Goal: Communication & Community: Participate in discussion

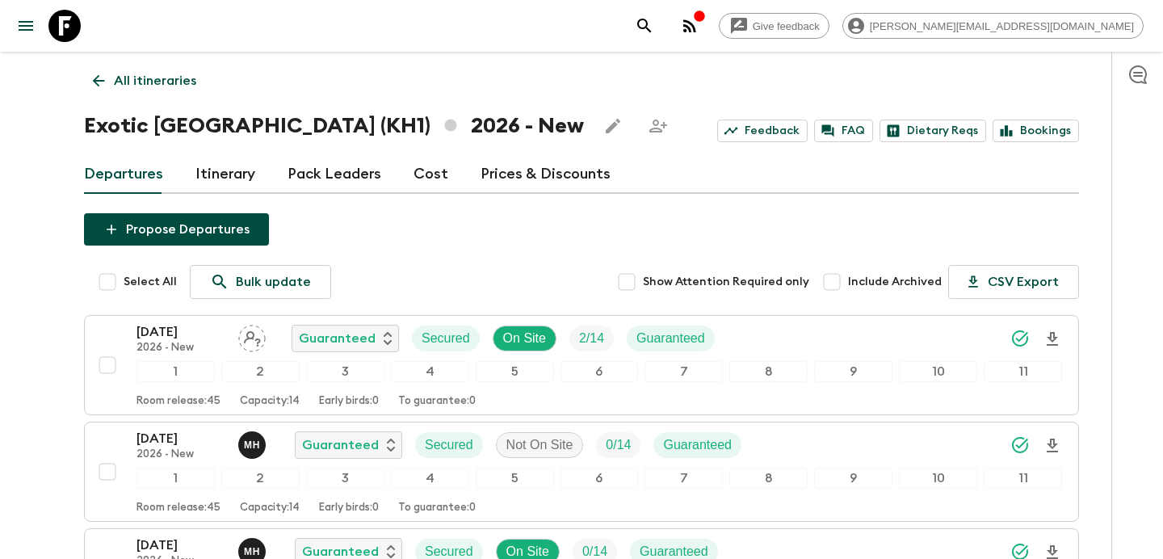
click at [699, 16] on icon "button" at bounding box center [689, 25] width 19 height 19
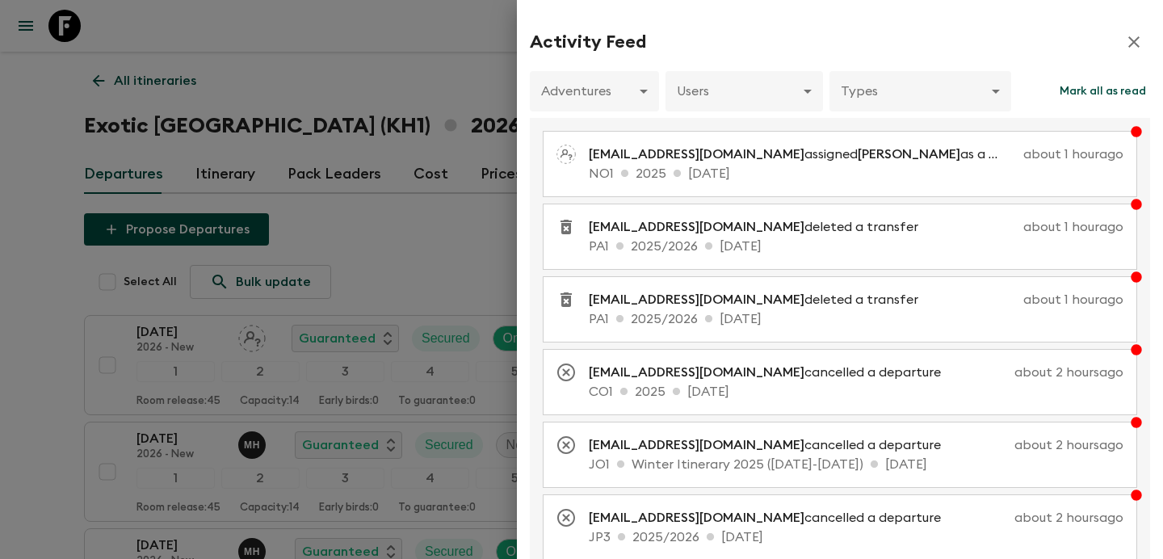
click at [485, 220] on div at bounding box center [581, 279] width 1163 height 559
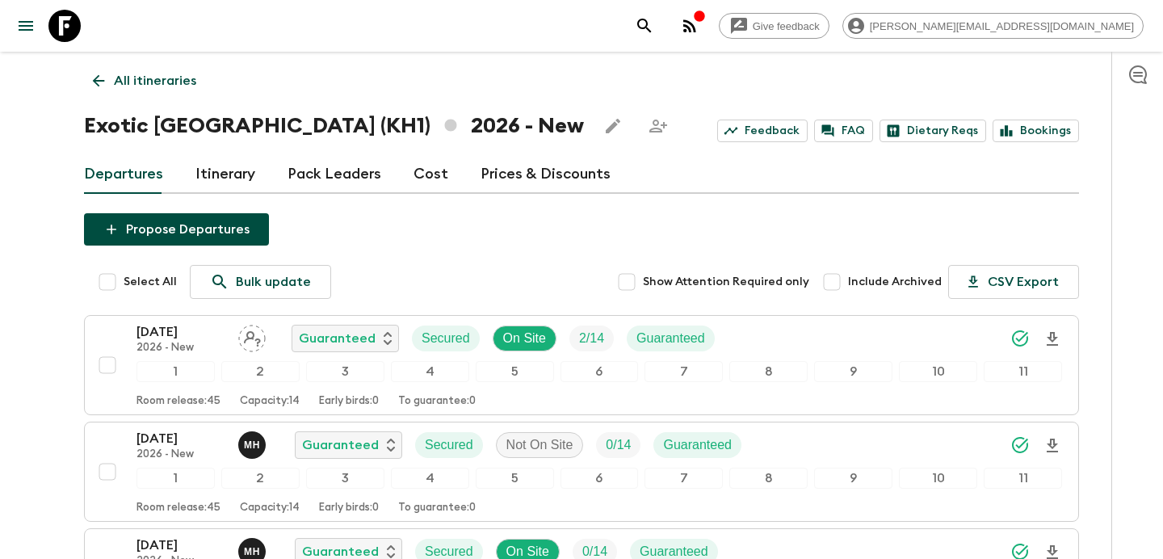
click at [696, 27] on icon "button" at bounding box center [689, 25] width 13 height 13
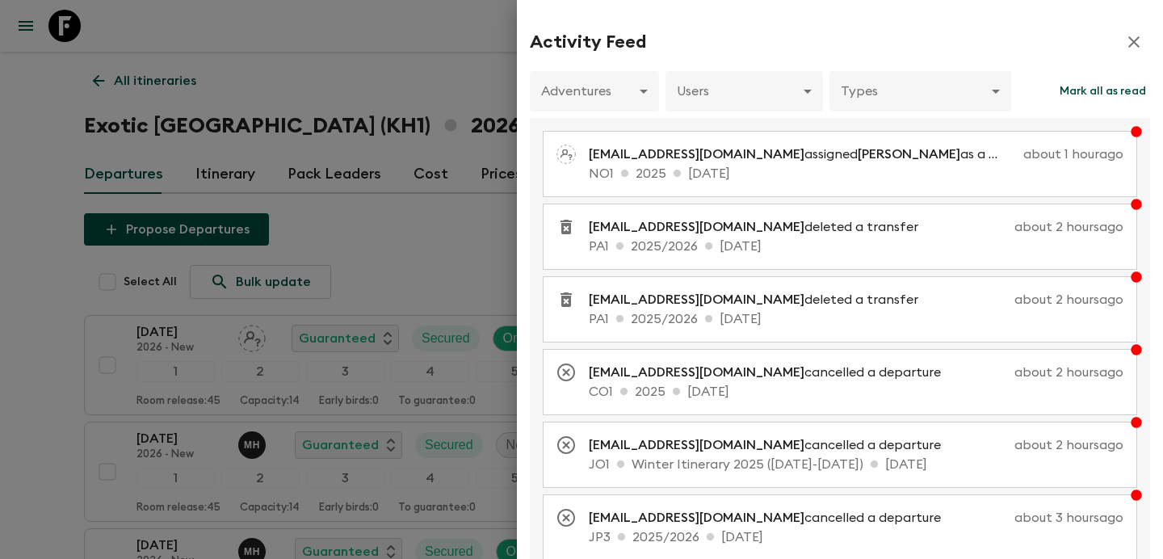
click at [464, 67] on div at bounding box center [581, 279] width 1163 height 559
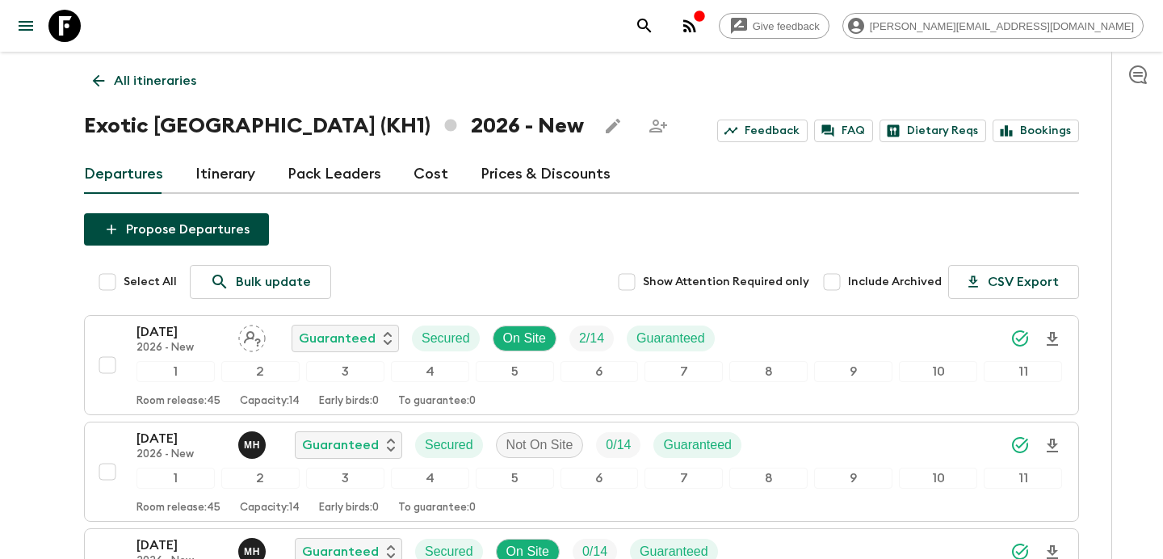
click at [699, 25] on icon "button" at bounding box center [689, 25] width 19 height 19
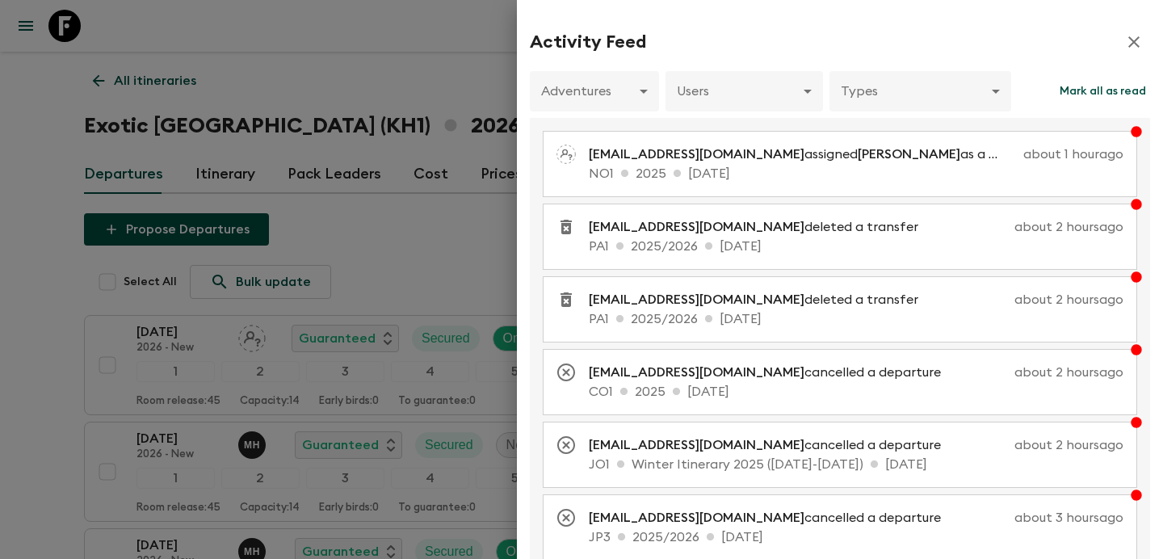
click at [459, 35] on div at bounding box center [581, 279] width 1163 height 559
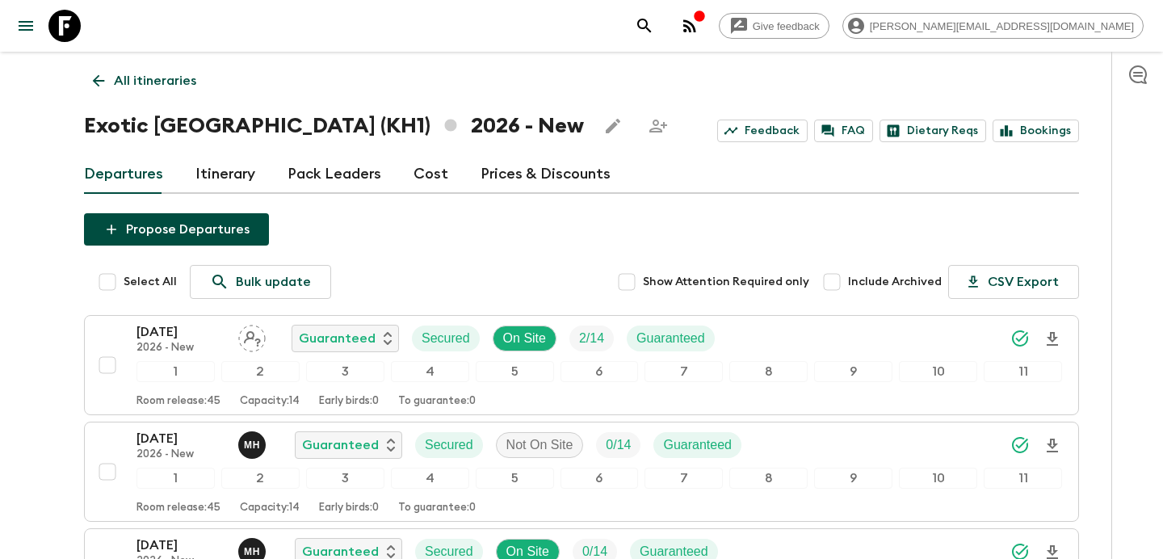
click at [699, 33] on icon "button" at bounding box center [689, 25] width 19 height 19
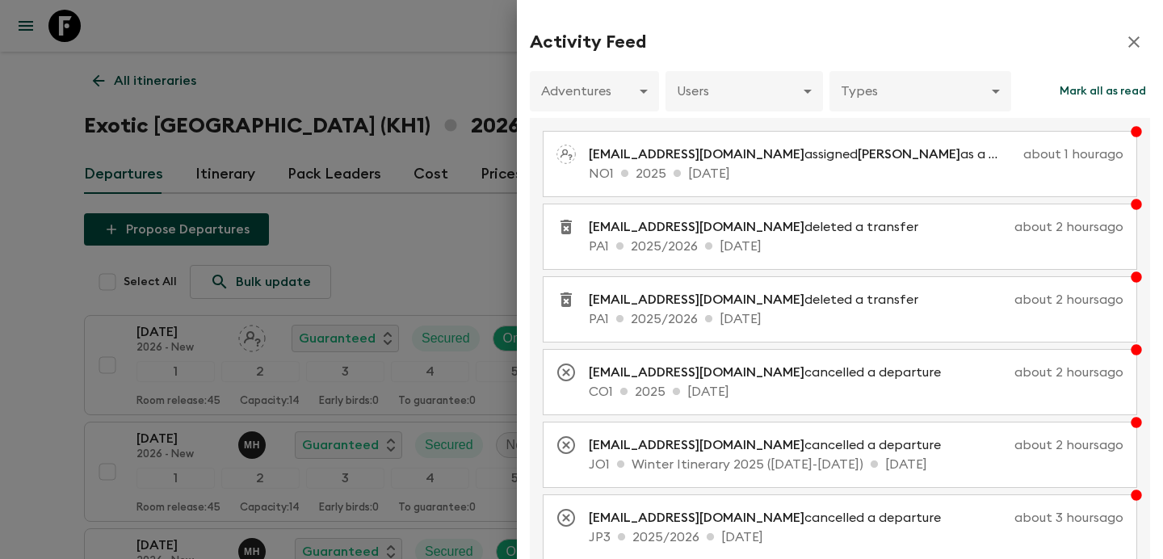
click at [420, 74] on div at bounding box center [581, 279] width 1163 height 559
